Goal: Understand process/instructions: Learn how to perform a task or action

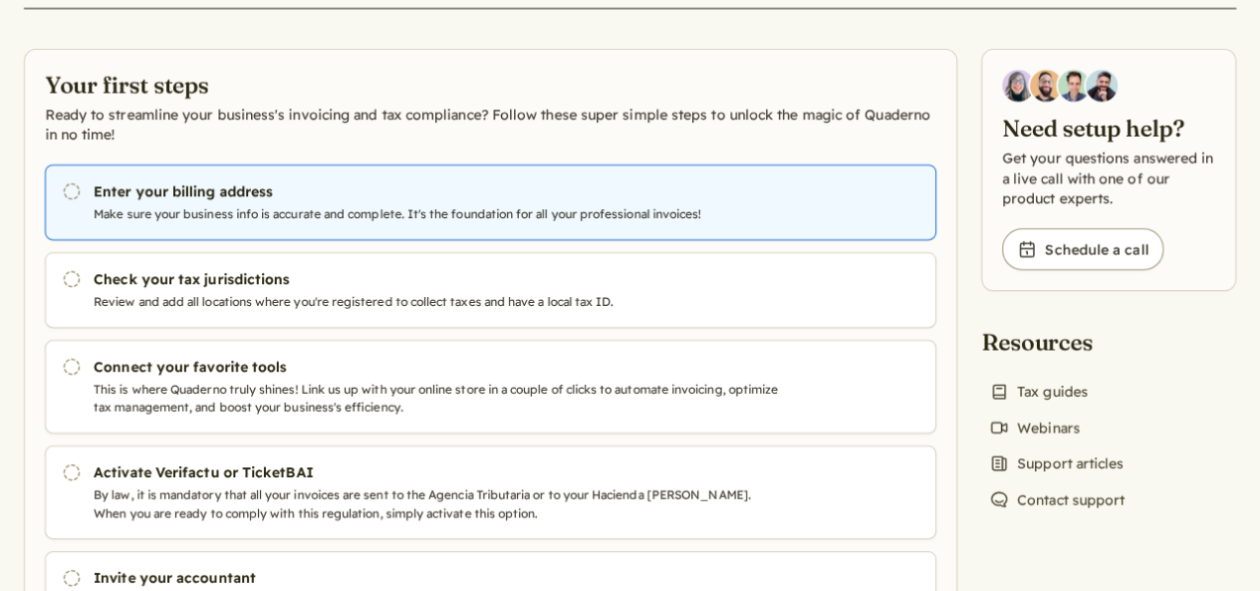
scroll to position [130, 0]
click at [405, 216] on p "Make sure your business info is accurate and complete. It's the foundation for …" at bounding box center [440, 213] width 693 height 18
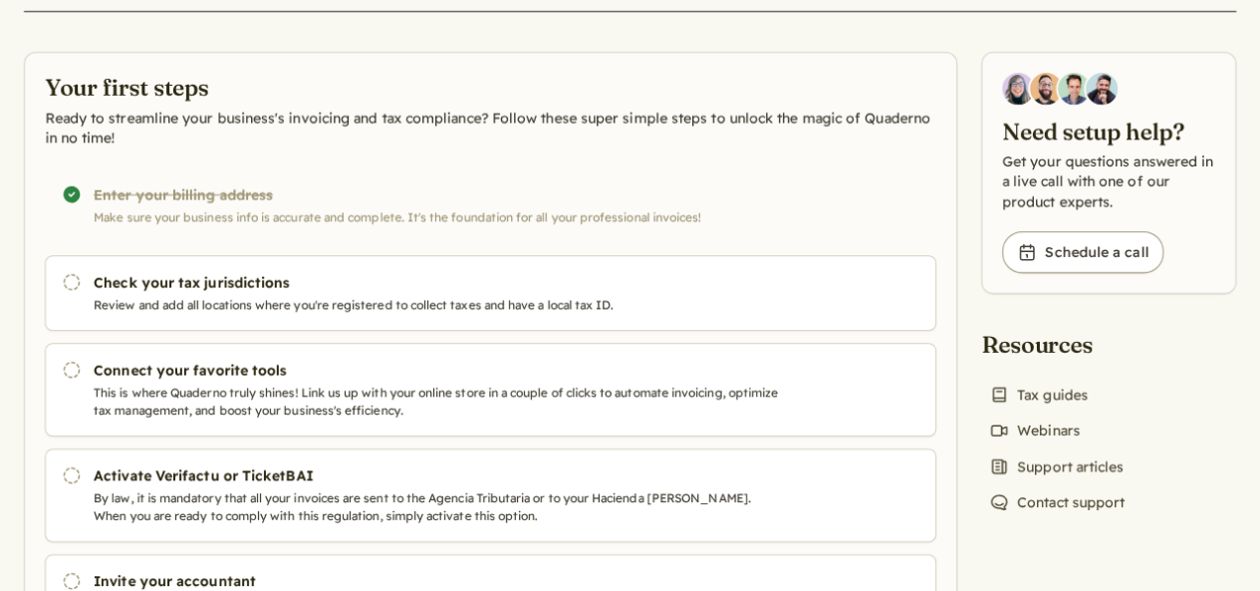
scroll to position [242, 0]
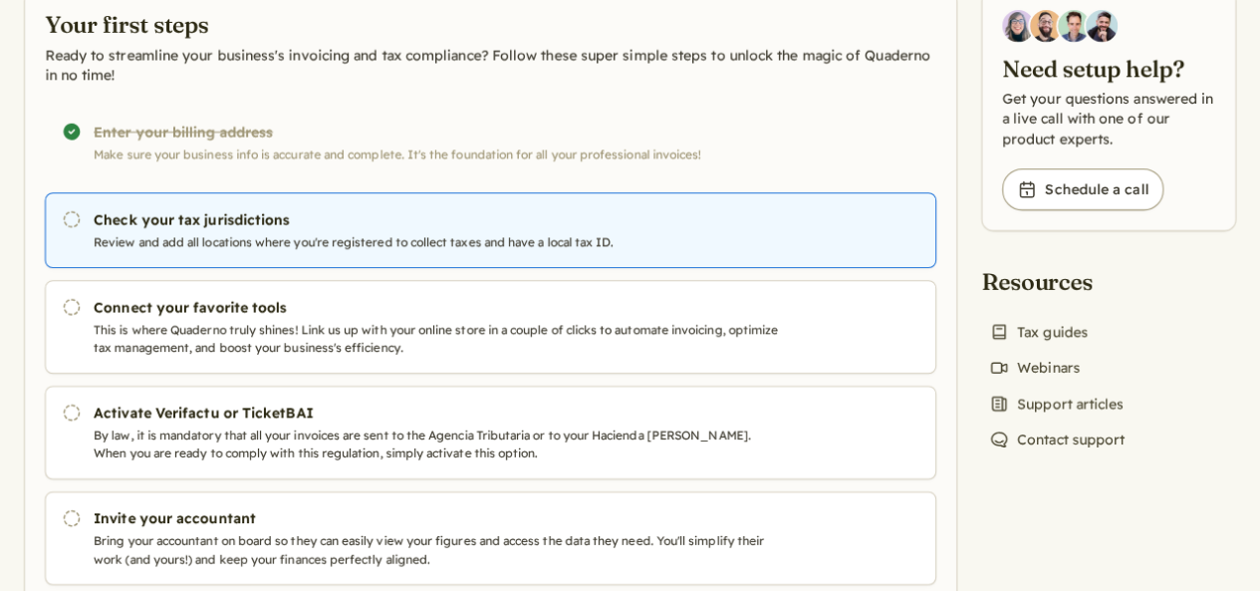
click at [451, 251] on p "Review and add all locations where you're registered to collect taxes and have …" at bounding box center [440, 242] width 693 height 18
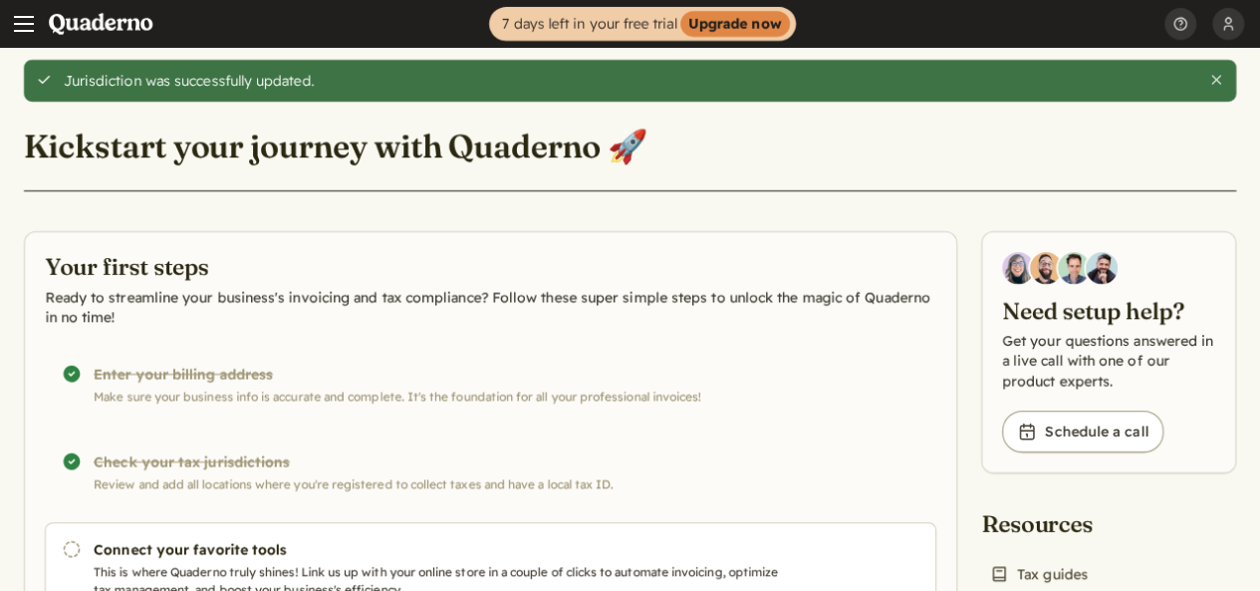
click at [338, 386] on div "Completed! Enter your billing address Make sure your business info is accurate …" at bounding box center [491, 385] width 892 height 76
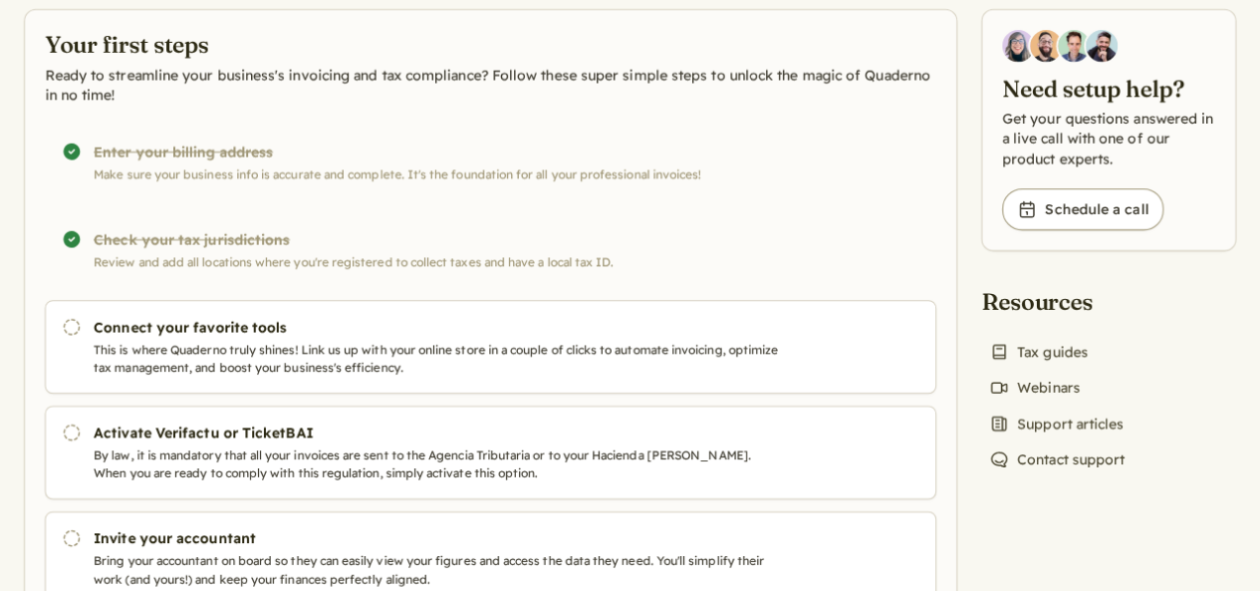
scroll to position [112, 0]
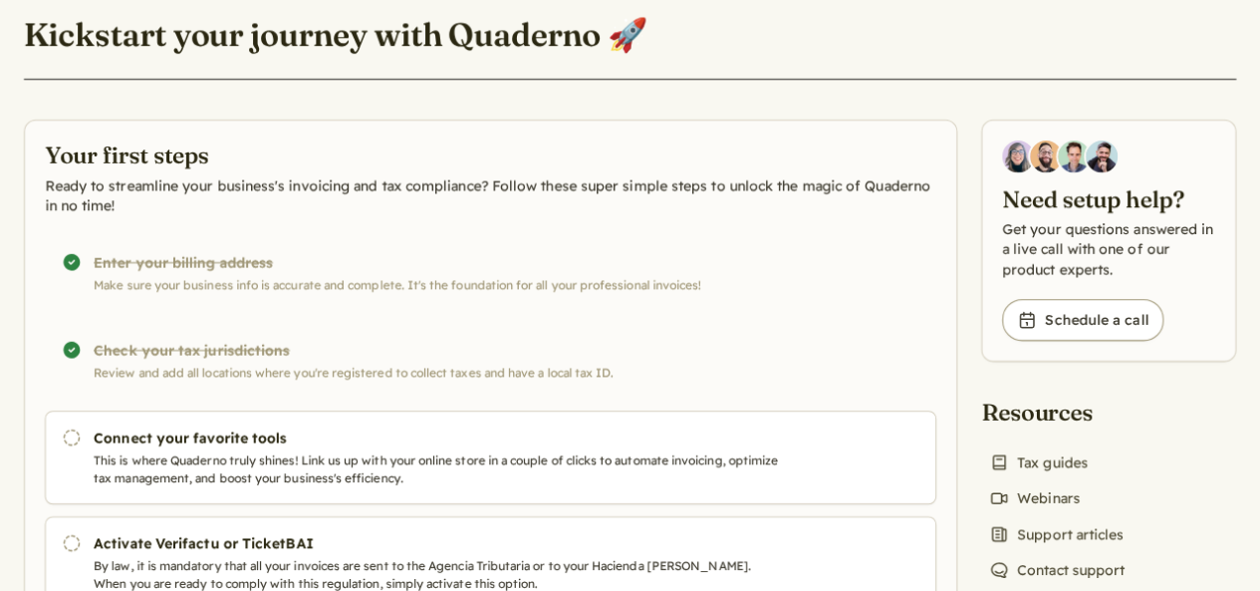
click at [387, 265] on div "Completed! Enter your billing address Make sure your business info is accurate …" at bounding box center [491, 273] width 892 height 76
click at [387, 272] on div "Completed! Enter your billing address Make sure your business info is accurate …" at bounding box center [491, 273] width 892 height 76
click at [386, 272] on div "Completed! Enter your billing address Make sure your business info is accurate …" at bounding box center [491, 273] width 892 height 76
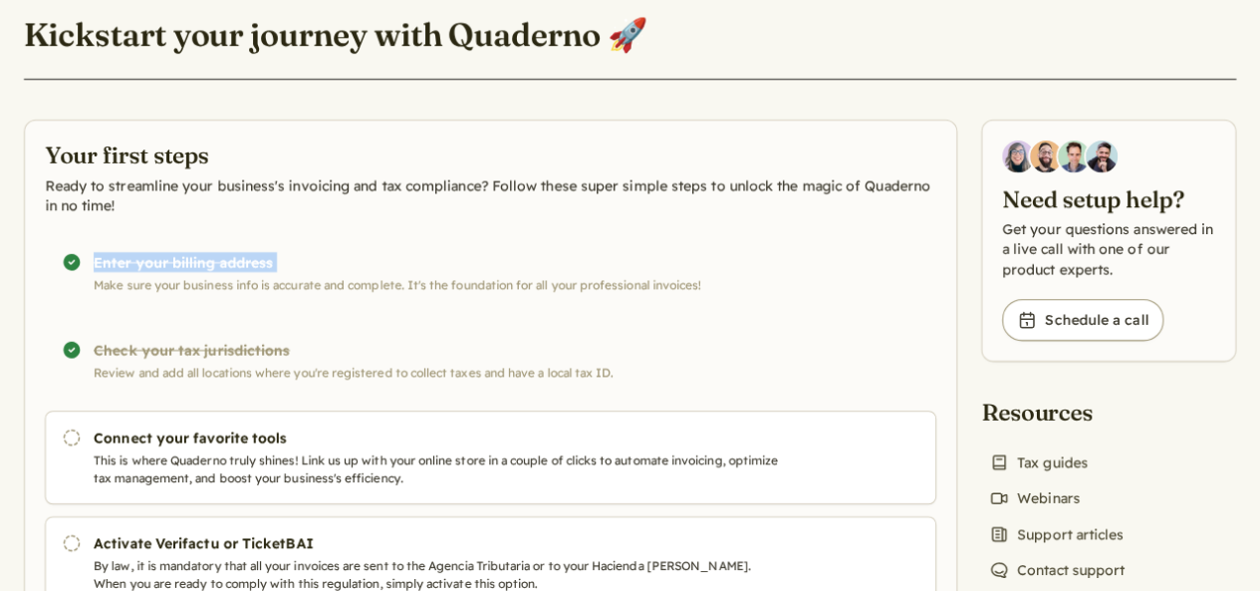
click at [386, 272] on div "Completed! Enter your billing address Make sure your business info is accurate …" at bounding box center [491, 273] width 892 height 76
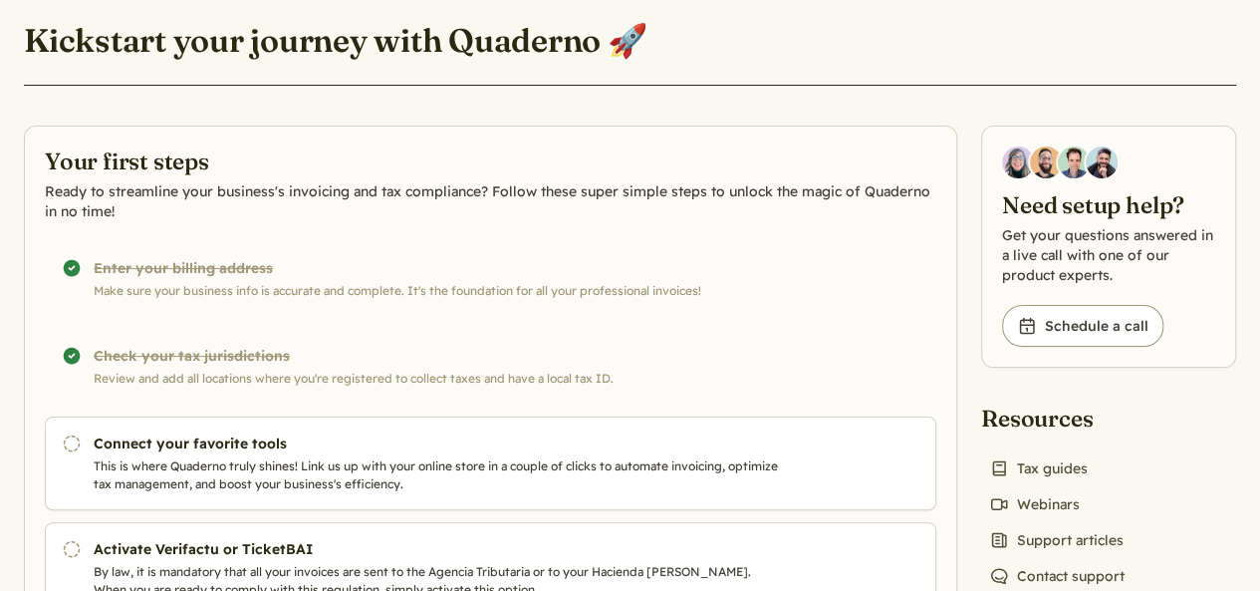
scroll to position [53, 0]
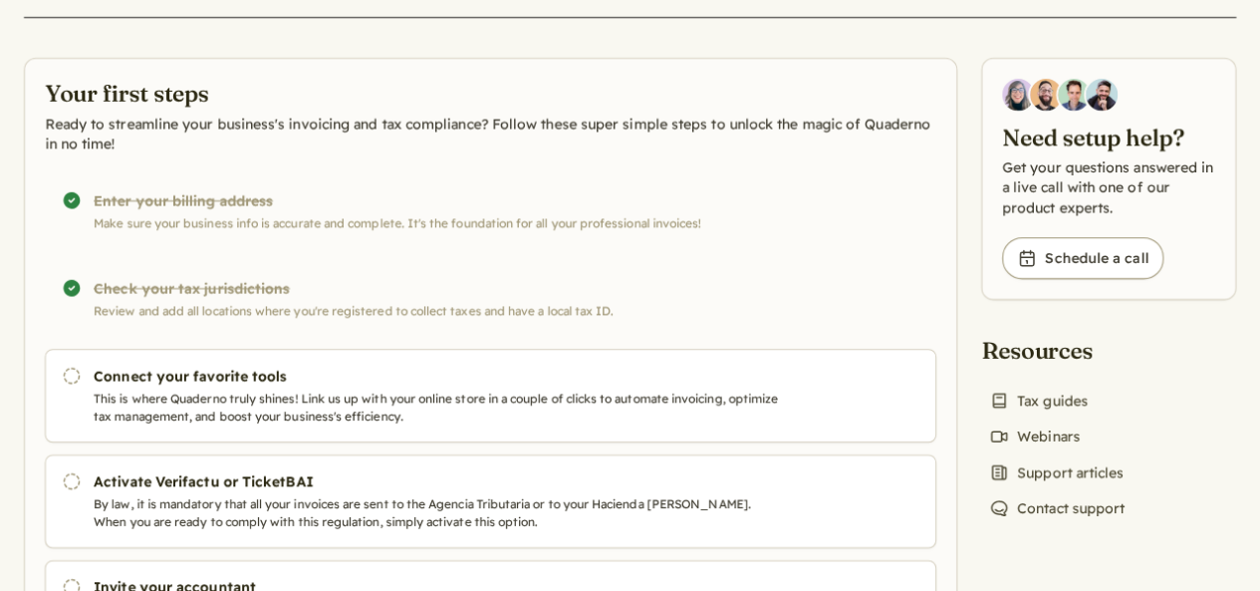
scroll to position [208, 0]
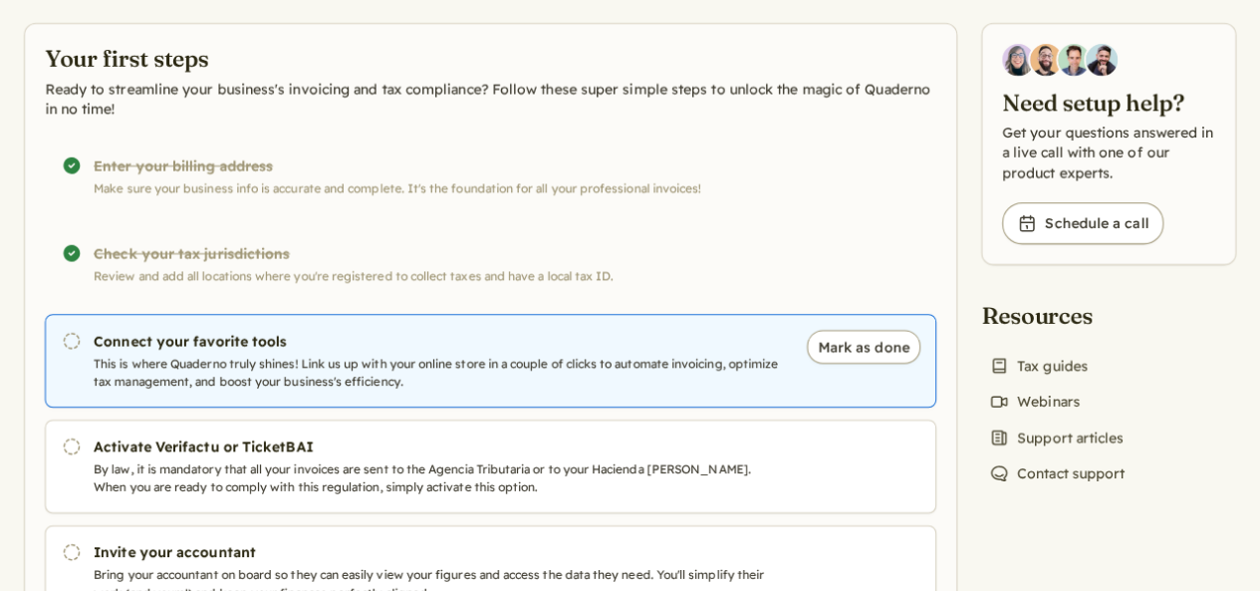
click at [460, 391] on p "This is where Quaderno truly shines! Link us up with your online store in a cou…" at bounding box center [440, 373] width 693 height 36
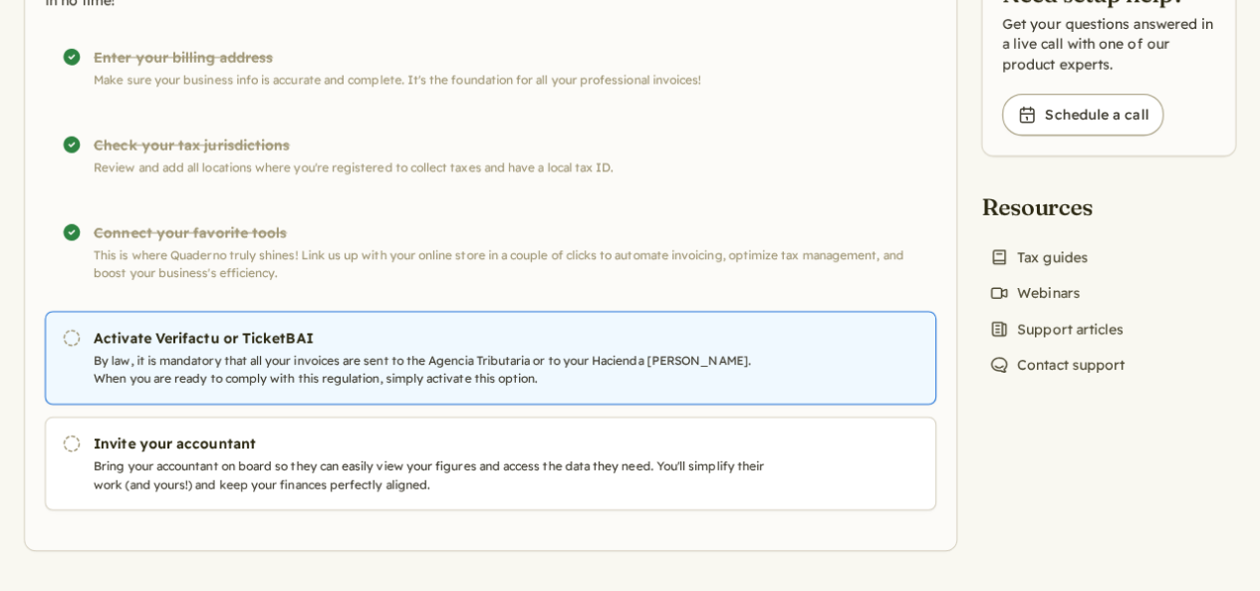
scroll to position [318, 0]
click at [492, 358] on p "By law, it is mandatory that all your invoices are sent to the Agencia Tributar…" at bounding box center [440, 370] width 693 height 36
